Goal: Obtain resource: Obtain resource

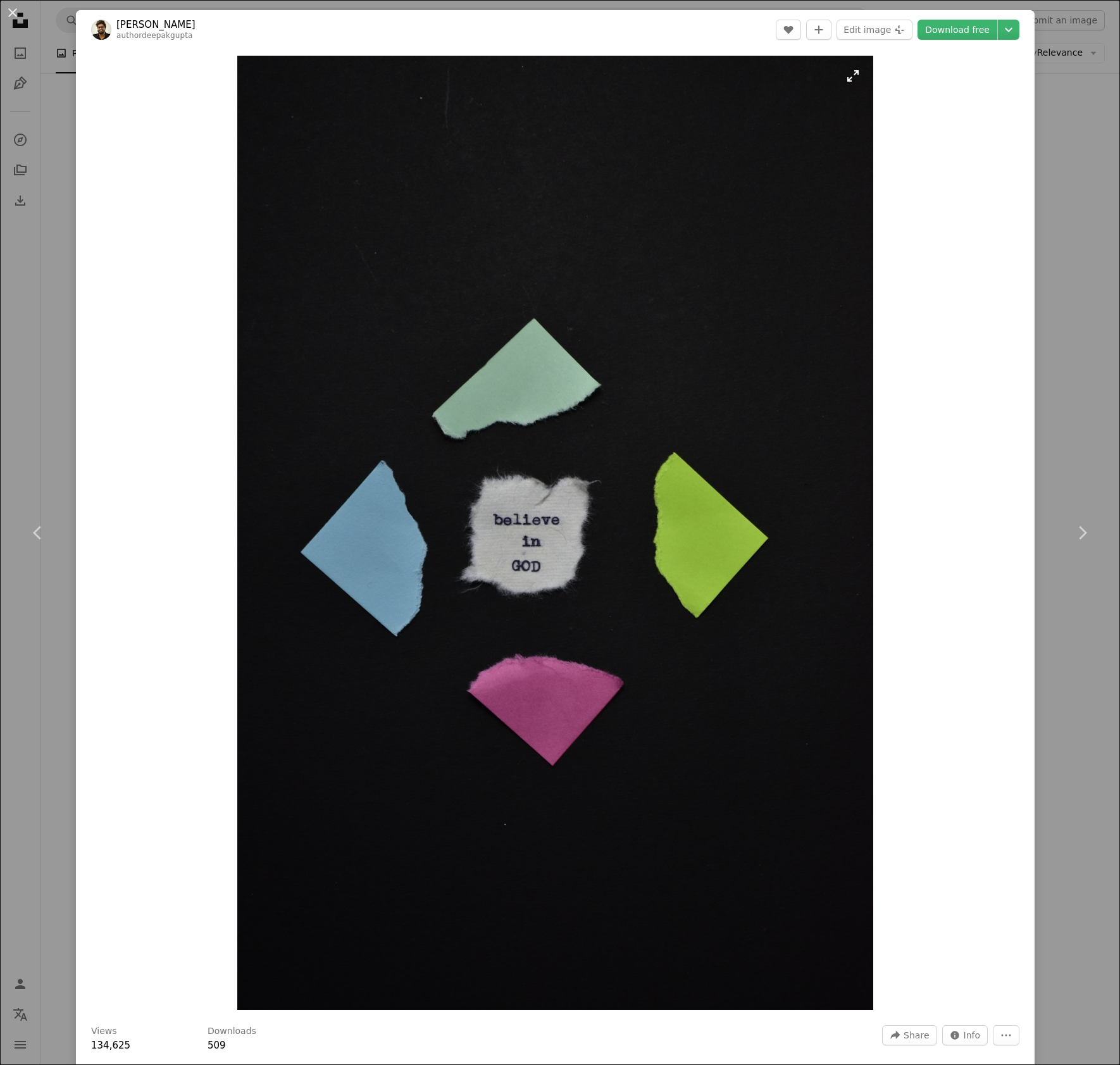
scroll to position [434, 0]
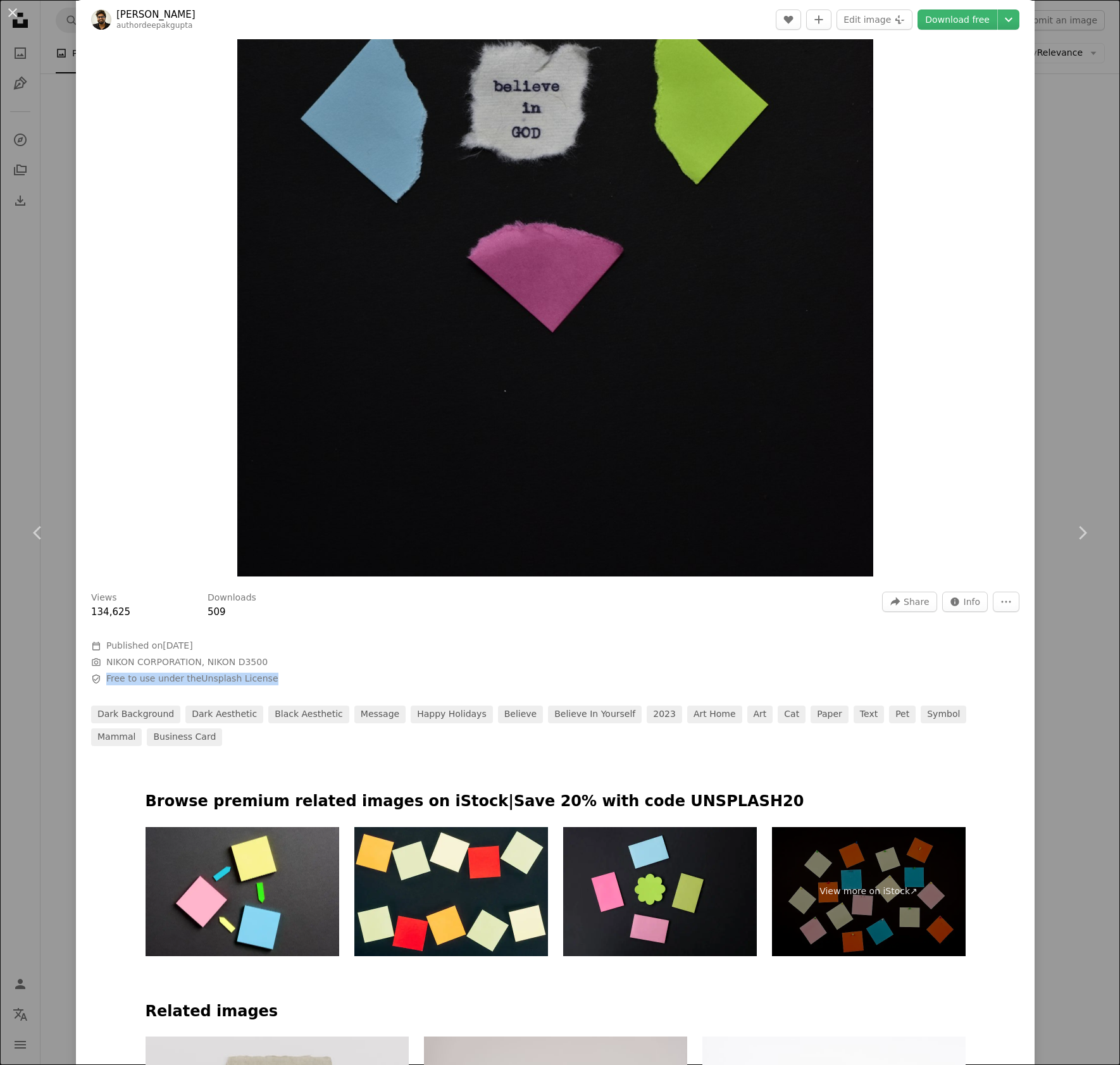
drag, startPoint x: 283, startPoint y: 678, endPoint x: 91, endPoint y: 675, distance: 192.0
click at [91, 675] on span "Safety Free to use under the Unsplash License" at bounding box center [281, 679] width 380 height 13
copy span "Free to use under the Unsplash License"
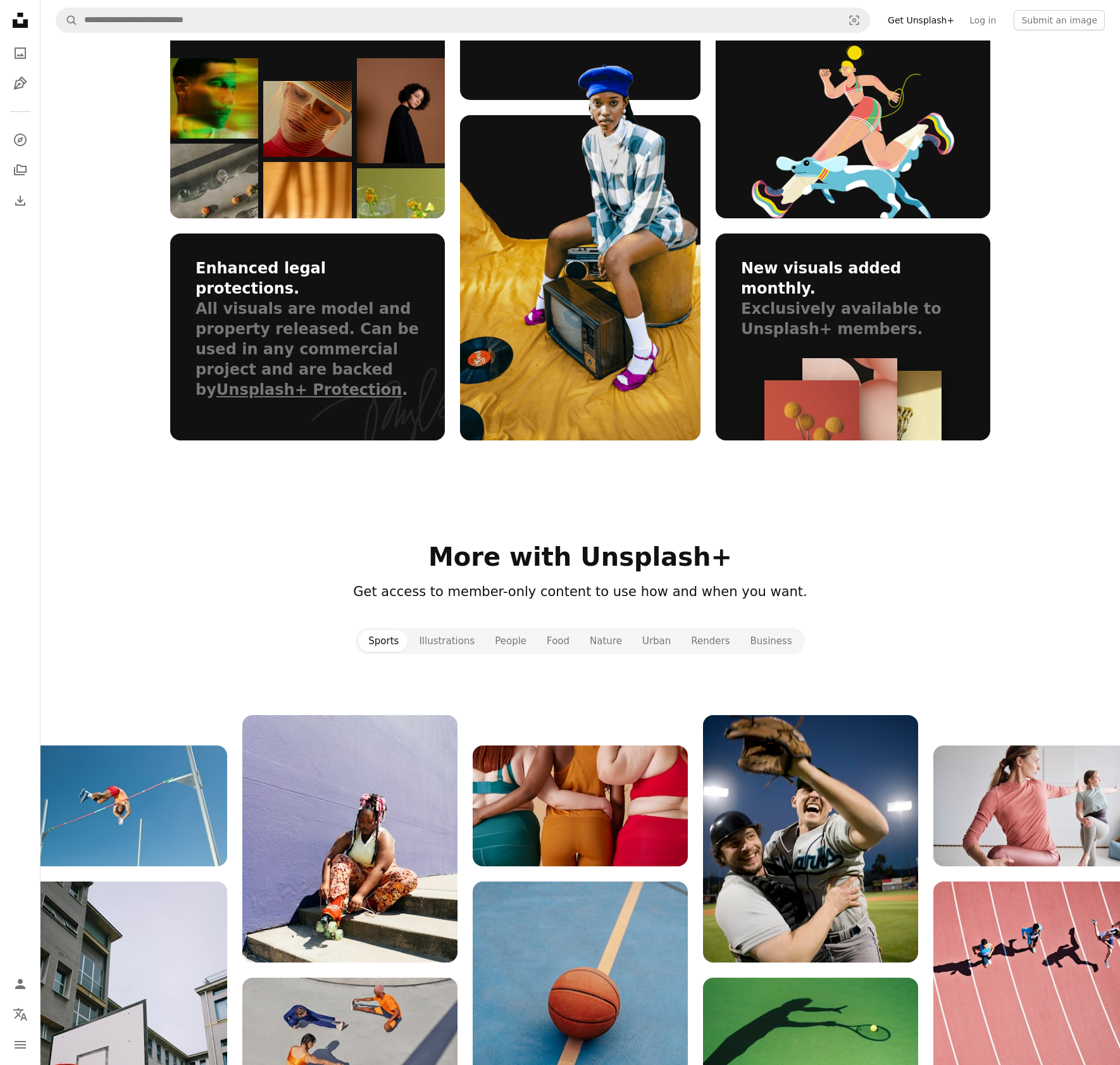
scroll to position [1058, 0]
